Goal: Obtain resource: Download file/media

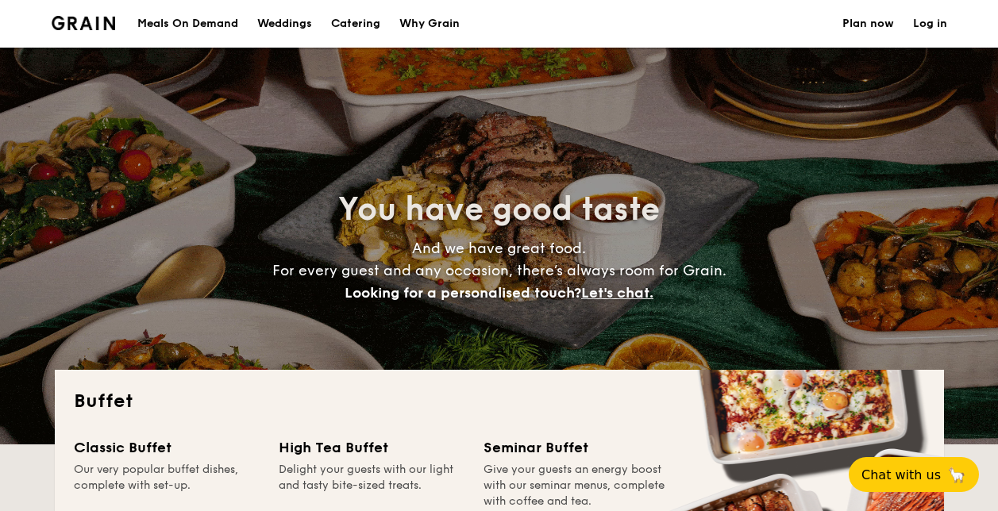
select select
click at [556, 84] on video at bounding box center [499, 246] width 998 height 397
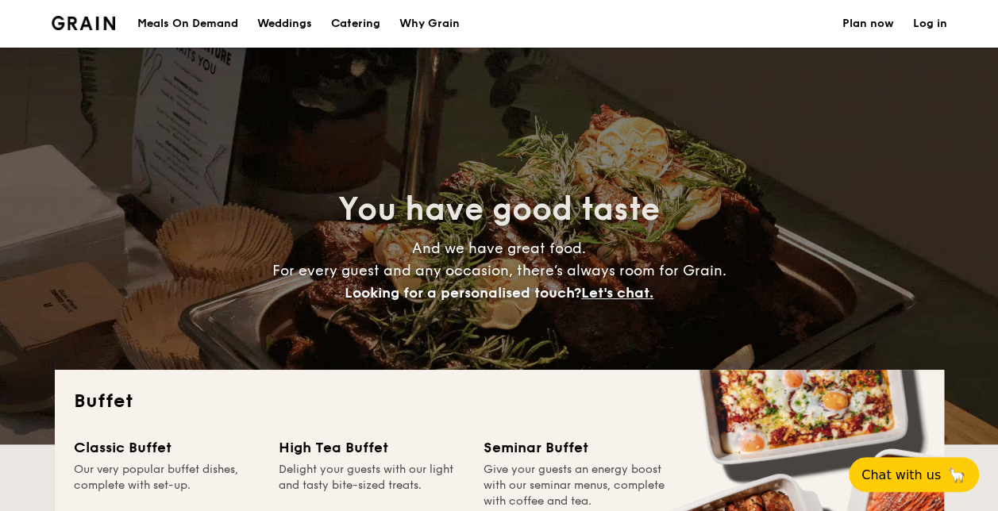
click at [349, 25] on h1 "Catering" at bounding box center [355, 24] width 49 height 48
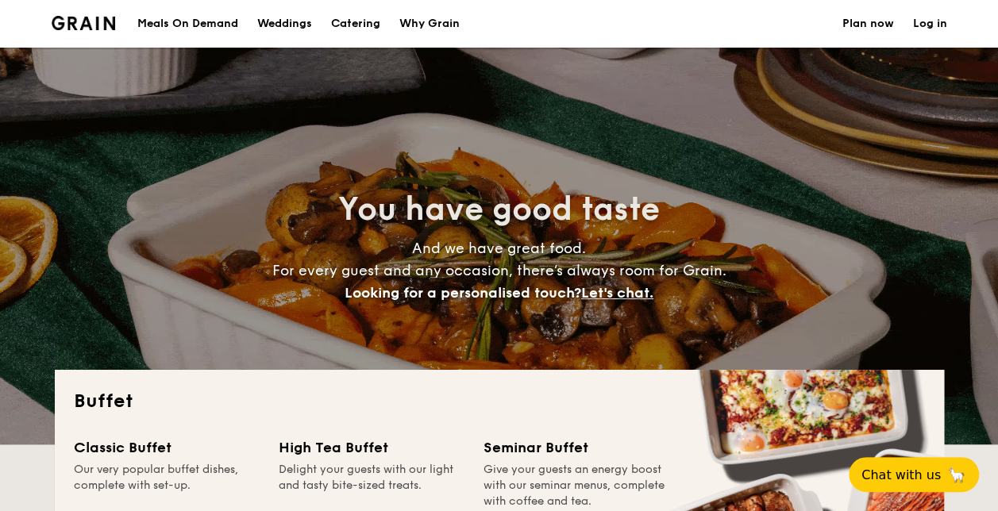
click at [355, 22] on h1 "Catering" at bounding box center [355, 24] width 49 height 48
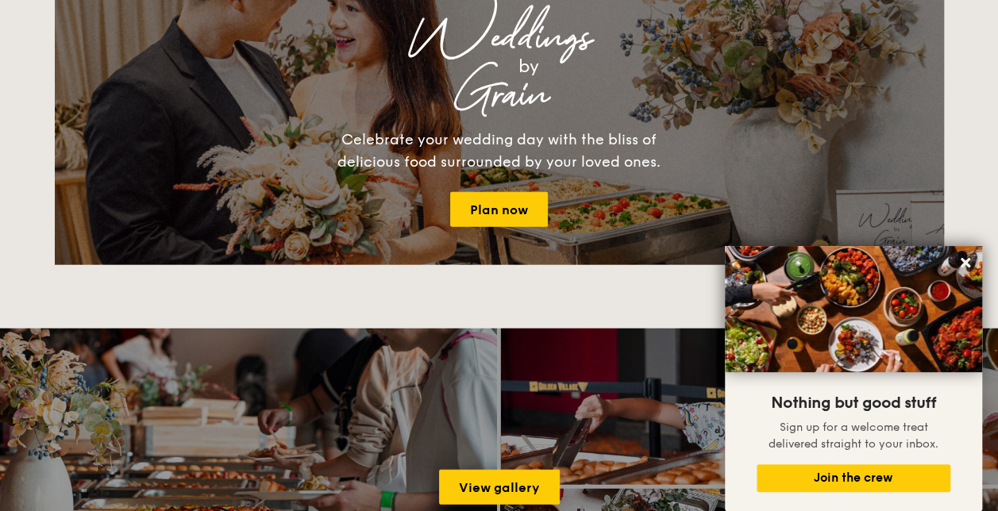
scroll to position [1826, 0]
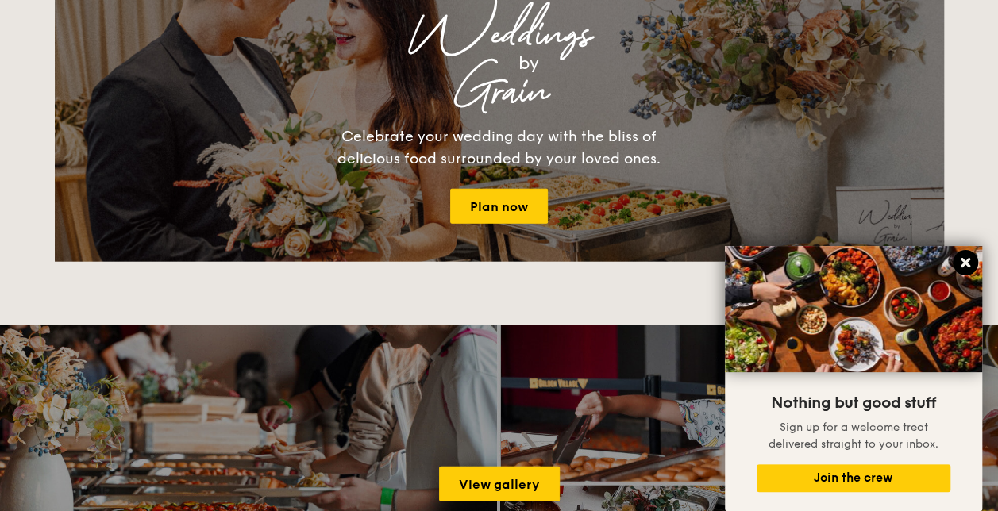
click at [973, 263] on button at bounding box center [965, 262] width 25 height 25
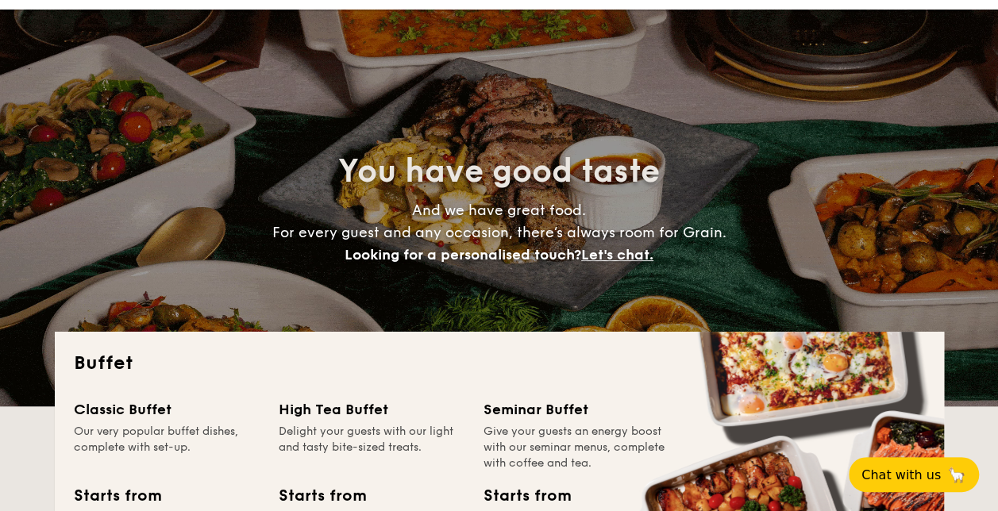
scroll to position [0, 0]
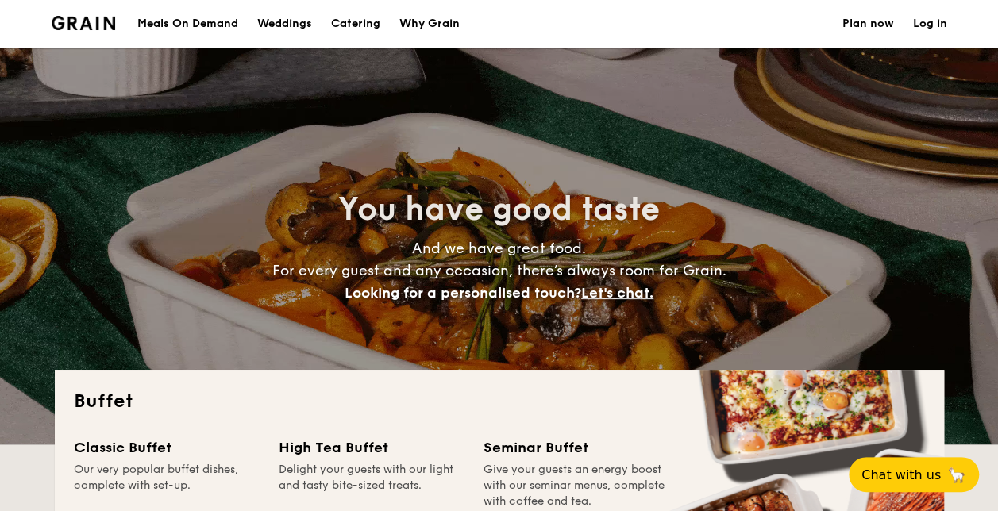
click at [360, 26] on h1 "Catering" at bounding box center [355, 24] width 49 height 48
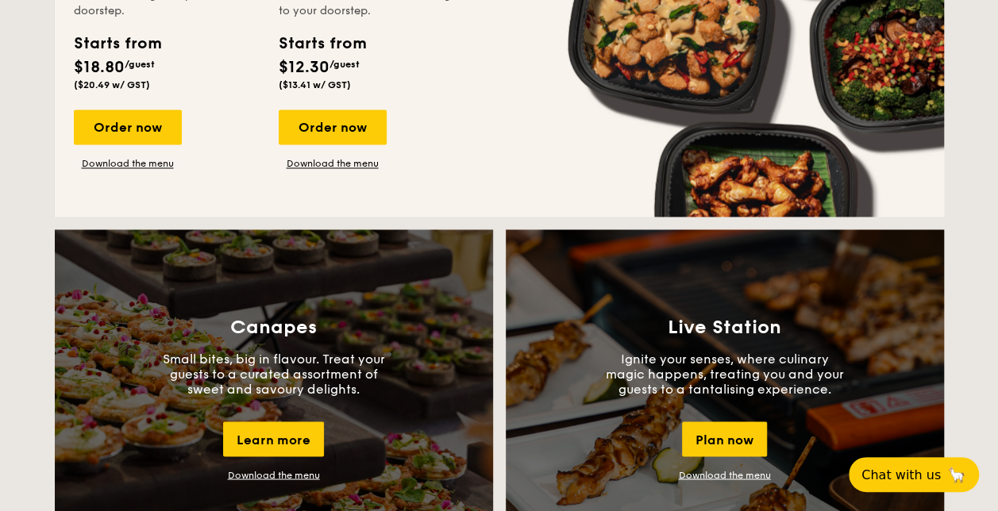
scroll to position [1112, 0]
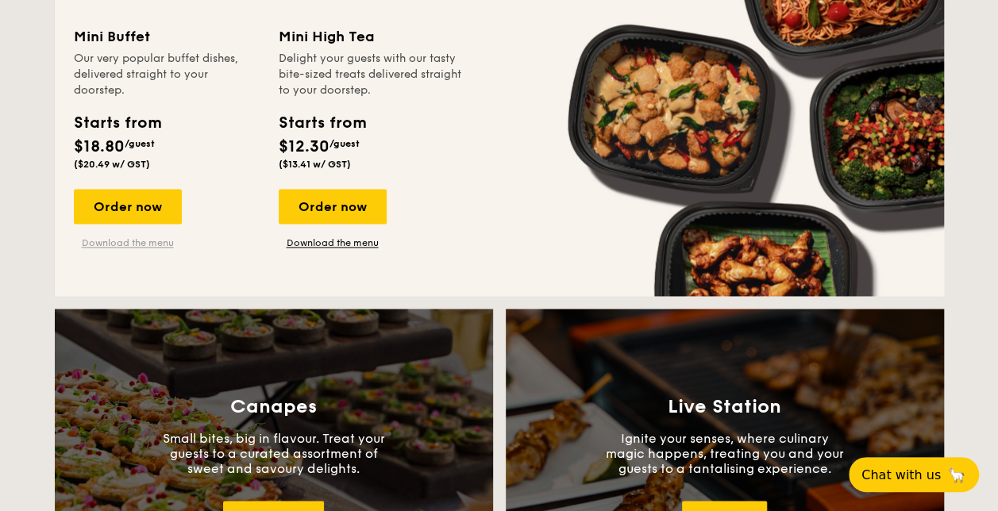
click at [133, 243] on link "Download the menu" at bounding box center [128, 243] width 108 height 13
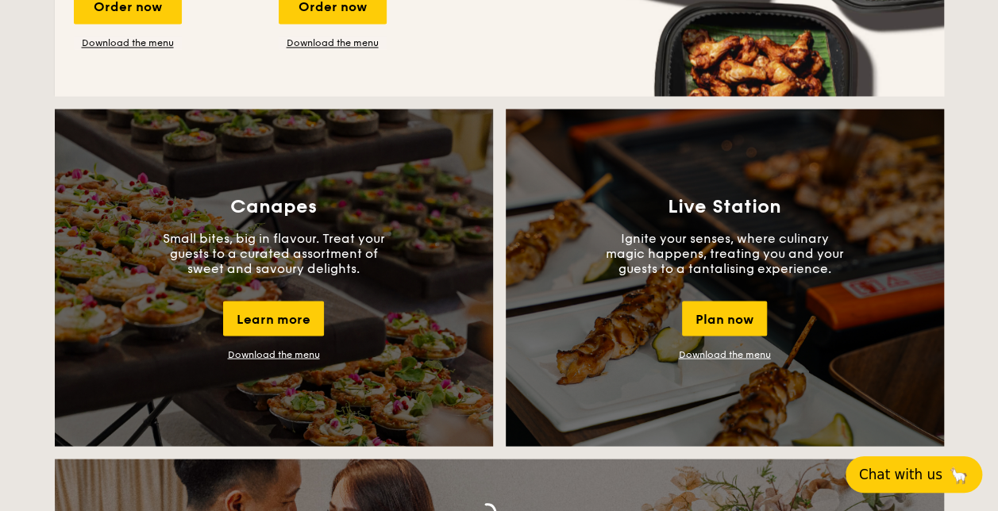
scroll to position [1350, 0]
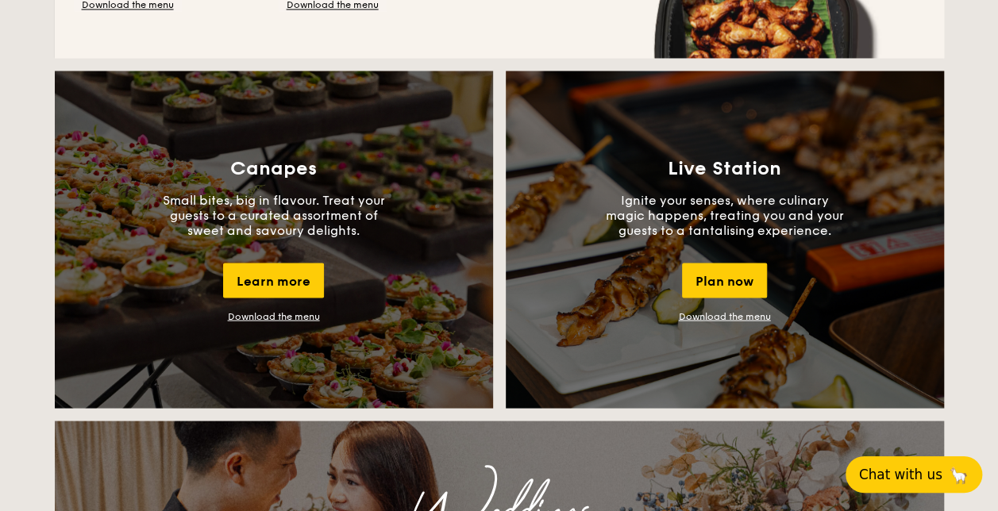
click at [933, 487] on button "Chat with us 🦙" at bounding box center [914, 475] width 137 height 37
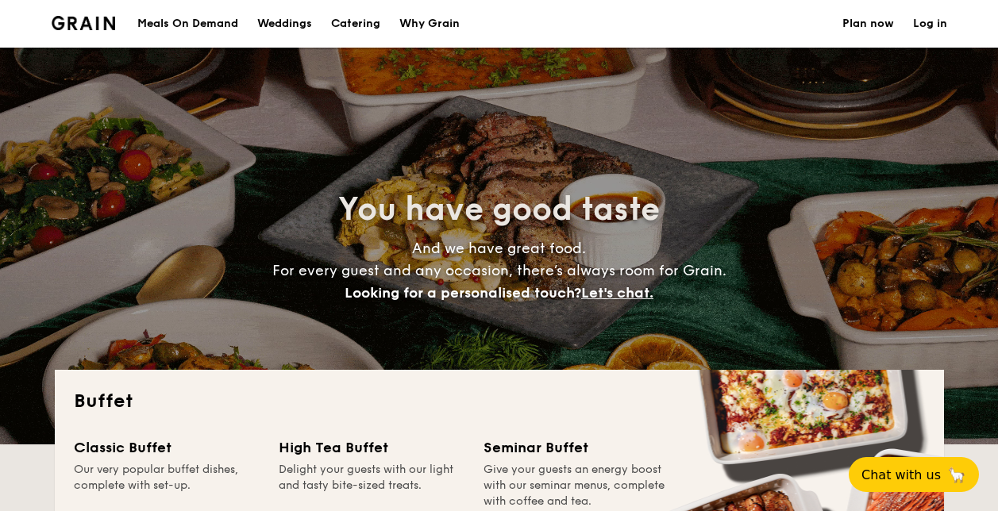
select select
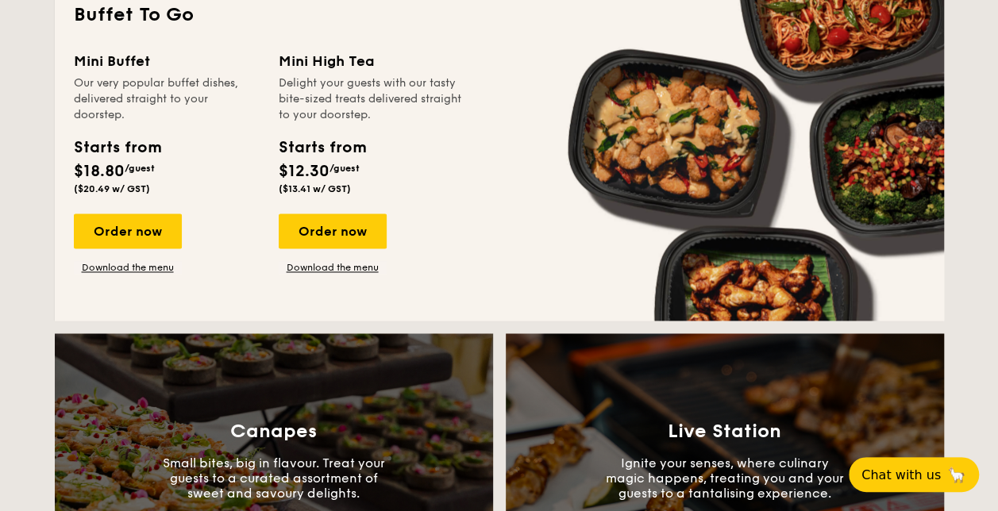
scroll to position [1191, 0]
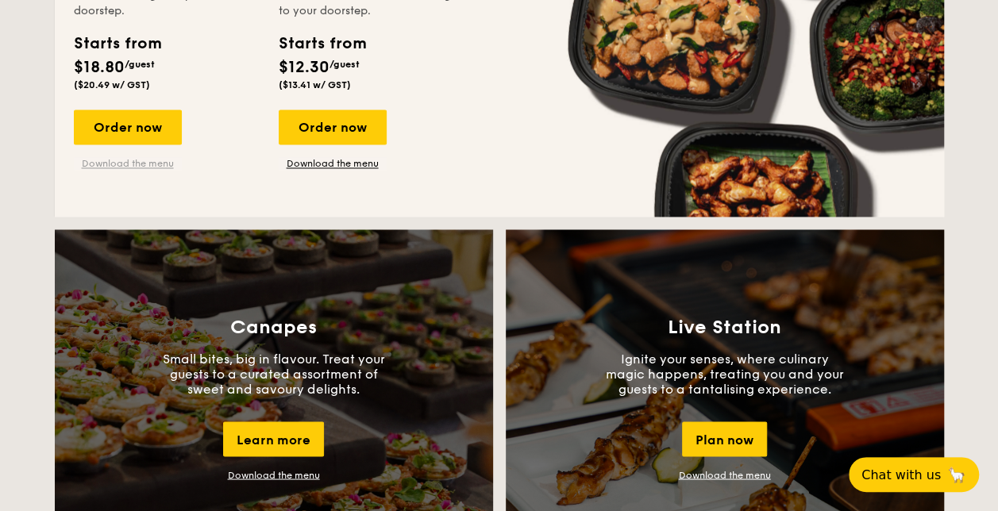
click at [129, 168] on link "Download the menu" at bounding box center [128, 163] width 108 height 13
